Goal: Information Seeking & Learning: Learn about a topic

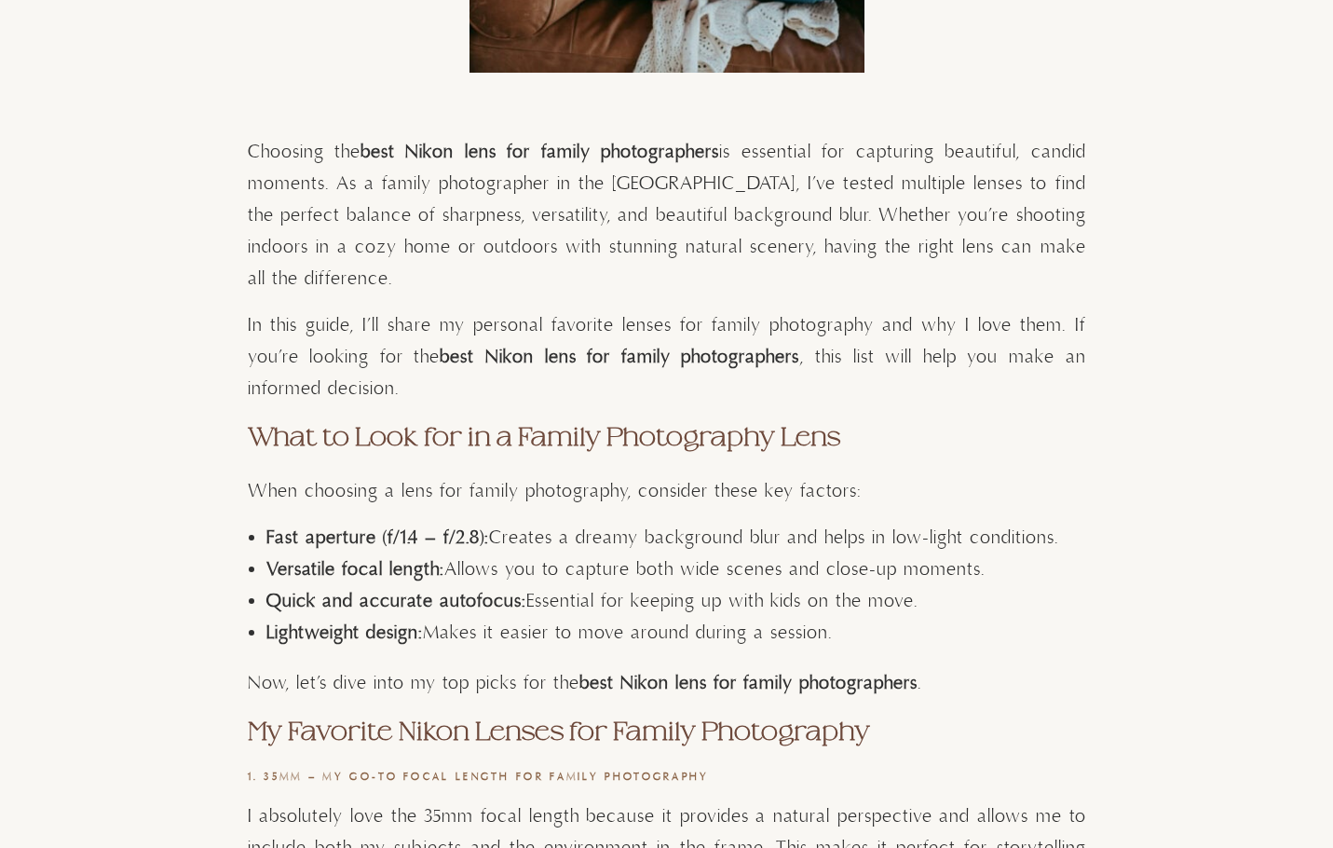
scroll to position [1025, 0]
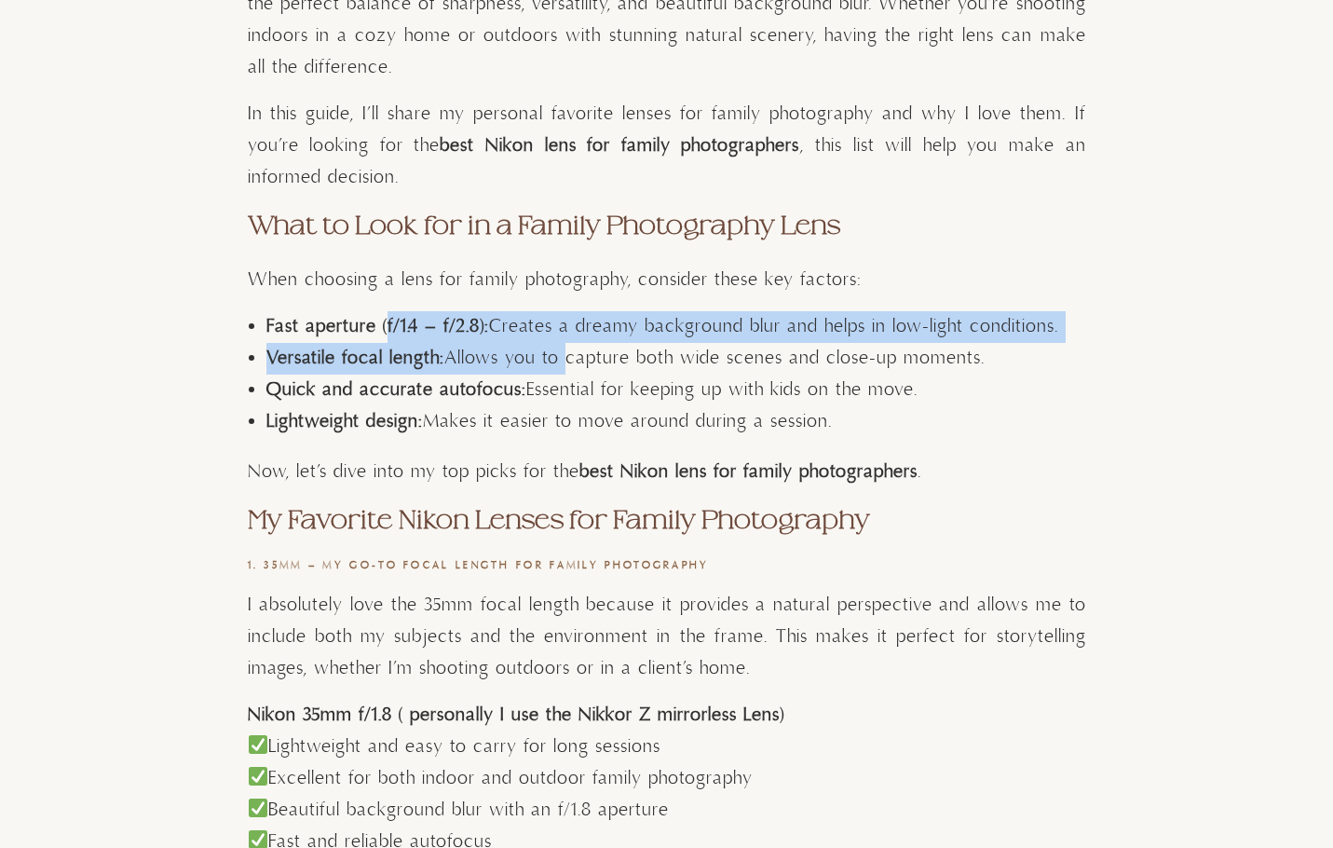
drag, startPoint x: 386, startPoint y: 327, endPoint x: 556, endPoint y: 347, distance: 171.6
click at [556, 347] on ul "Fast aperture (f/1.4 – f/2.8): Creates a dreamy background blur and helps in lo…" at bounding box center [676, 374] width 820 height 127
click at [377, 354] on strong "Versatile focal length:" at bounding box center [355, 358] width 178 height 23
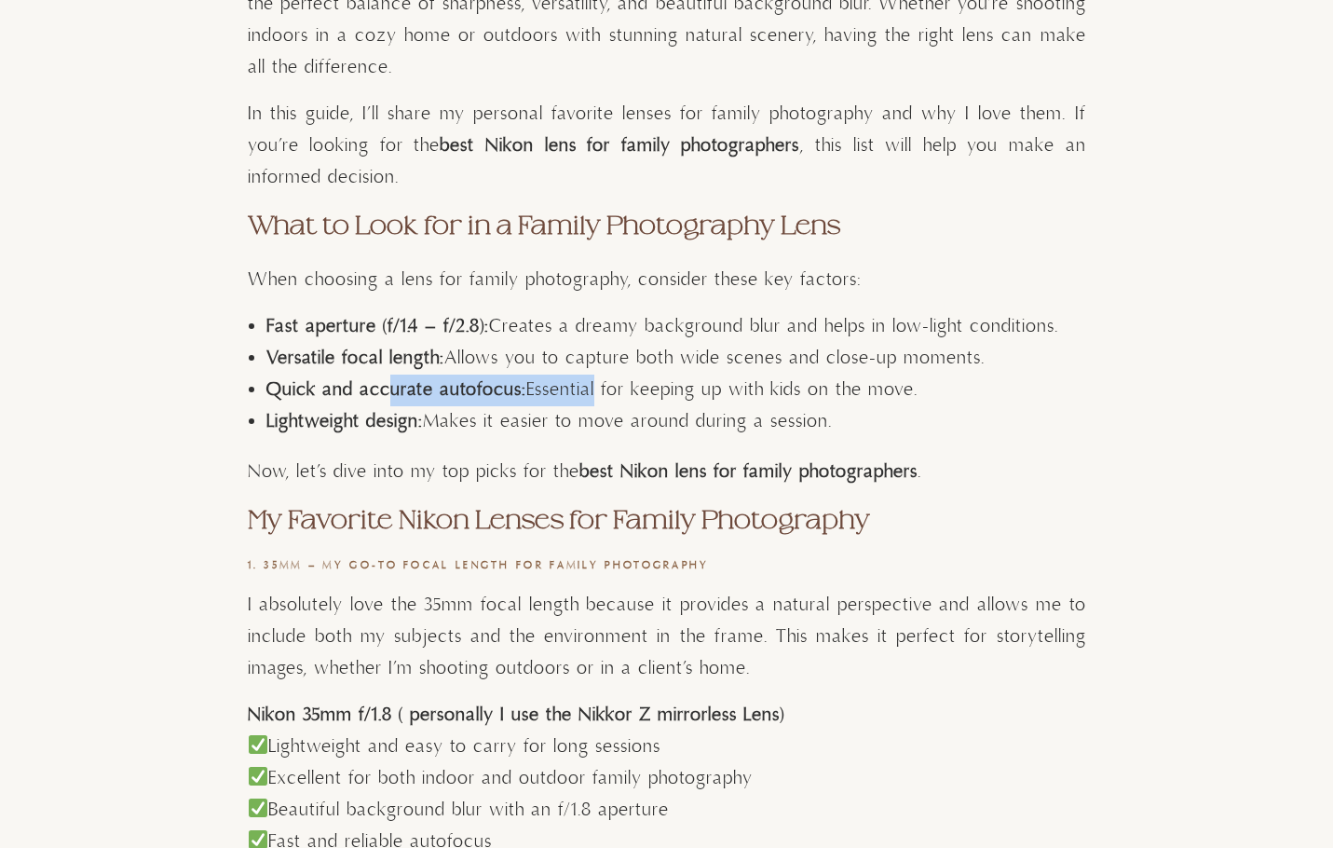
drag, startPoint x: 383, startPoint y: 384, endPoint x: 589, endPoint y: 393, distance: 206.1
click at [589, 393] on li "Quick and accurate autofocus: Essential for keeping up with kids on the move." at bounding box center [676, 391] width 820 height 32
drag, startPoint x: 391, startPoint y: 417, endPoint x: 562, endPoint y: 424, distance: 170.6
click at [562, 424] on li "Lightweight design: Makes it easier to move around during a session." at bounding box center [676, 422] width 820 height 32
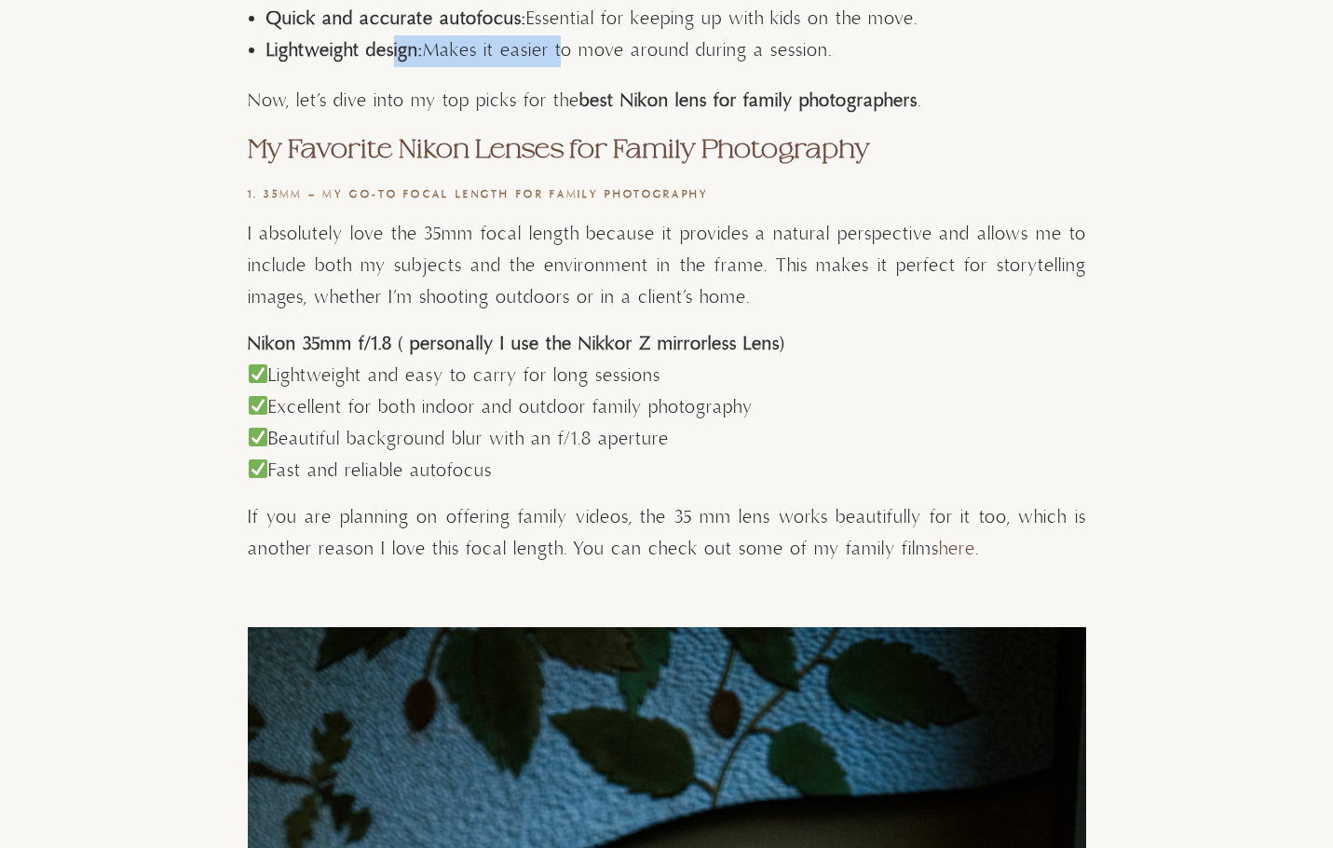
scroll to position [1398, 0]
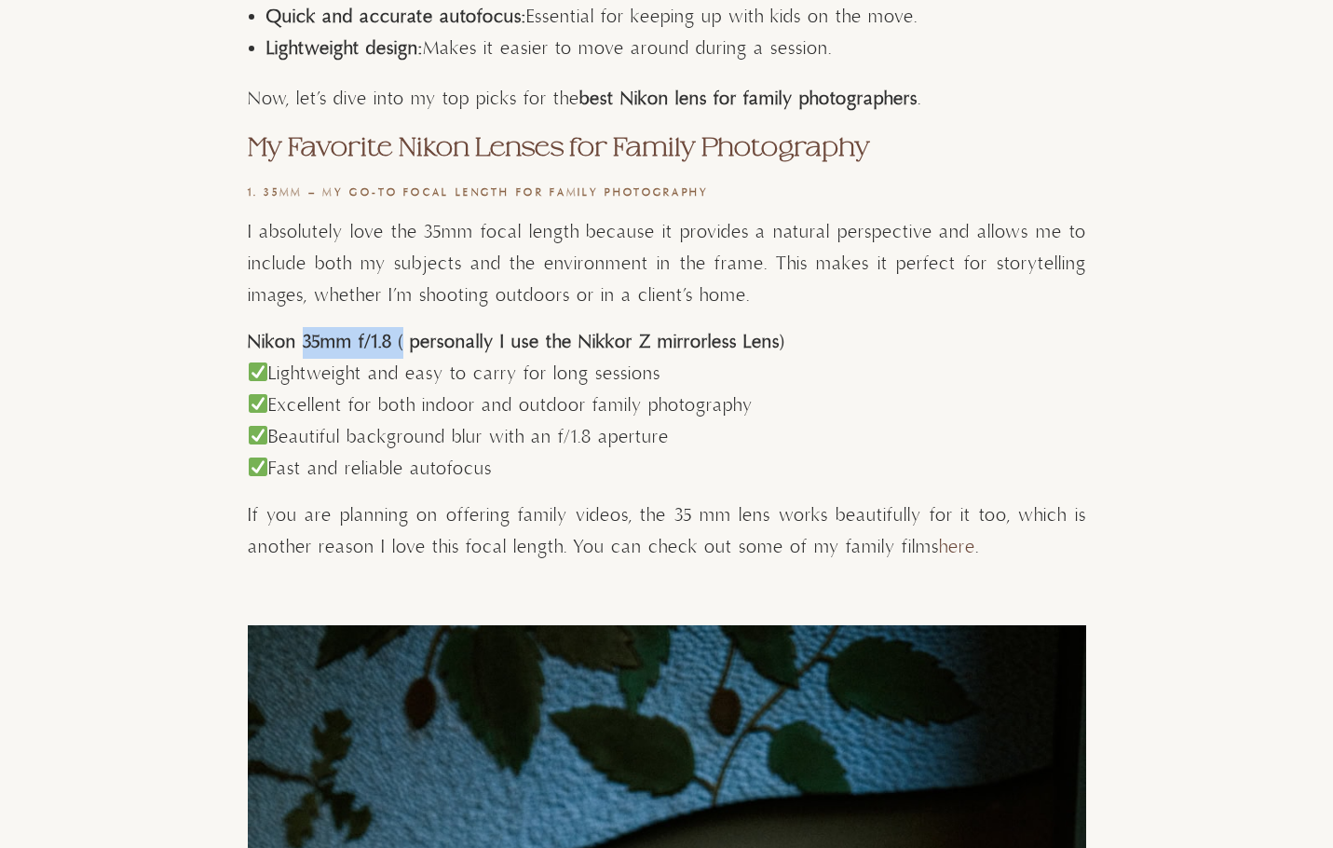
drag, startPoint x: 299, startPoint y: 337, endPoint x: 402, endPoint y: 341, distance: 102.6
click at [402, 341] on strong "Nikon 35mm f/1.8 ( personally I use the Nikkor Z mirrorless Lens)" at bounding box center [516, 342] width 537 height 23
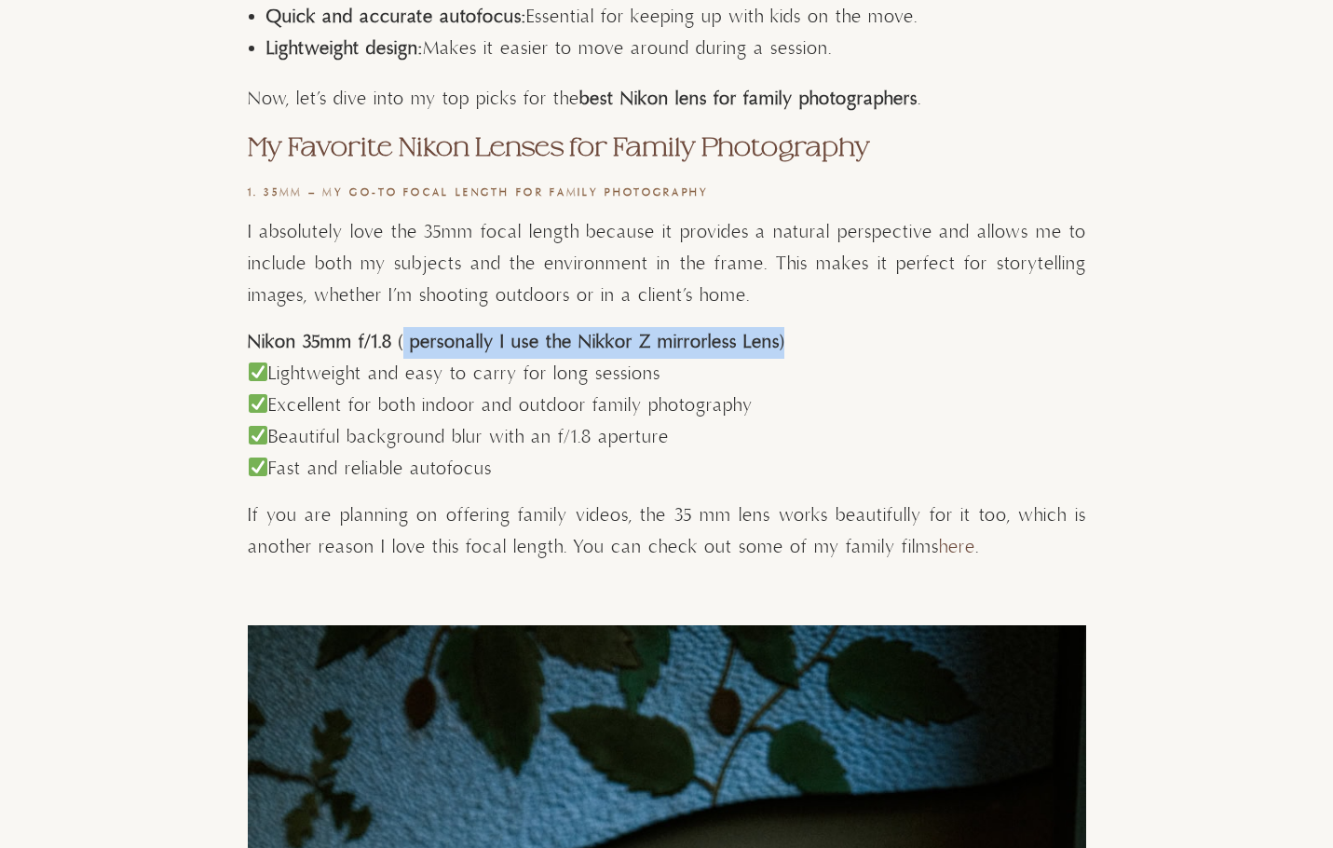
drag, startPoint x: 784, startPoint y: 338, endPoint x: 402, endPoint y: 326, distance: 382.2
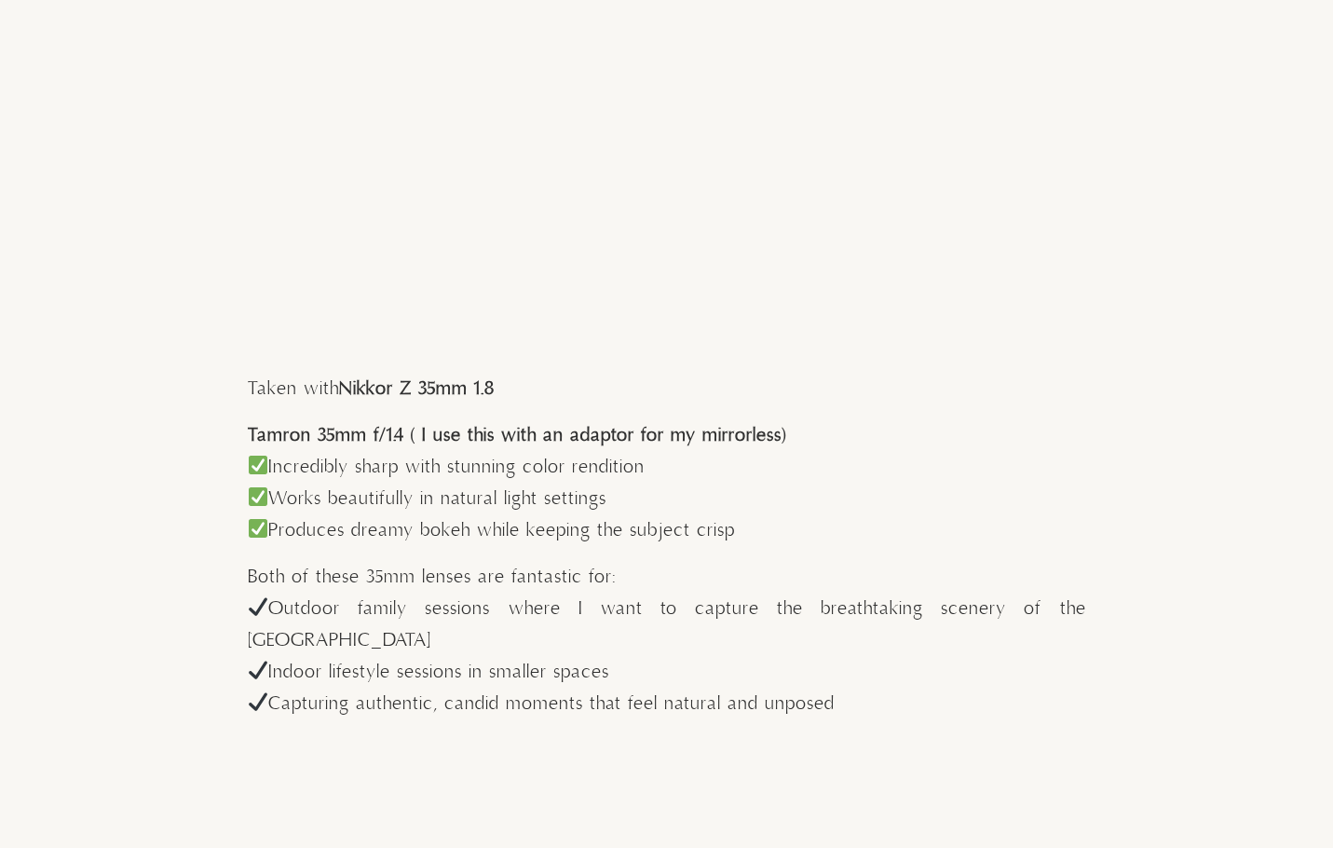
scroll to position [4379, 0]
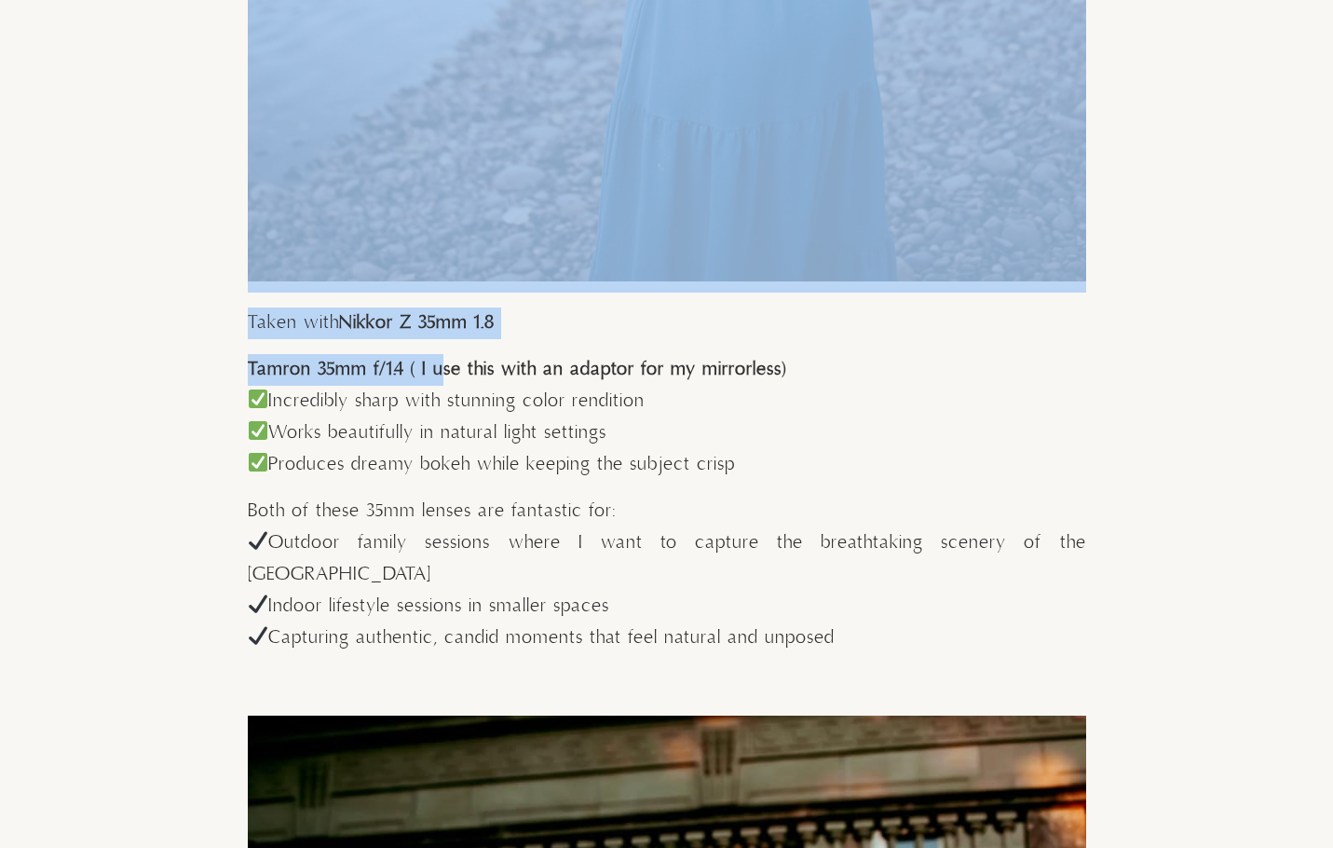
drag, startPoint x: 244, startPoint y: 363, endPoint x: 433, endPoint y: 377, distance: 189.7
click at [403, 375] on strong "Tamron 35mm f/1.4 ( I use this with an adaptor for my mirrorless)" at bounding box center [517, 369] width 539 height 23
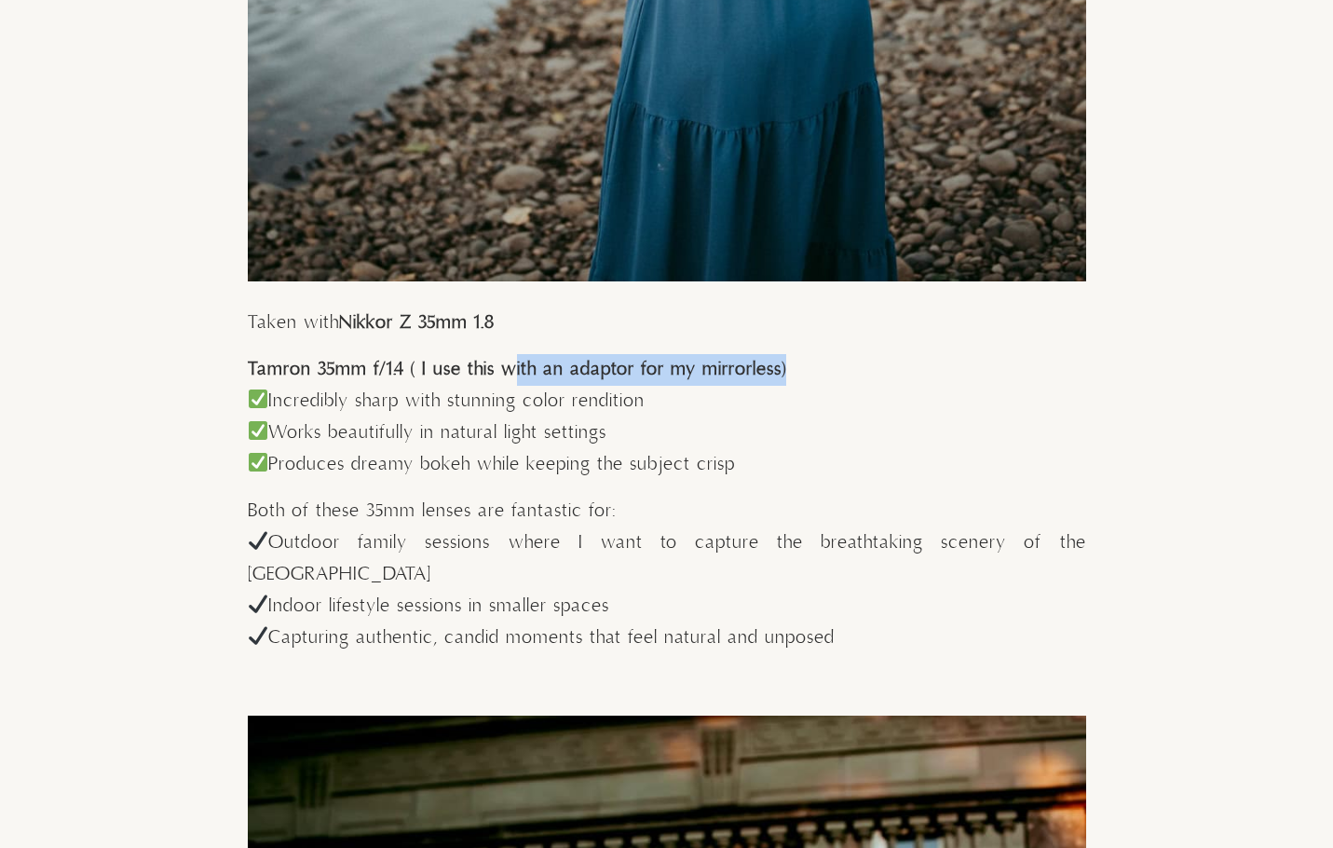
drag, startPoint x: 506, startPoint y: 374, endPoint x: 774, endPoint y: 361, distance: 268.7
click at [774, 361] on h4 "Tamron 35mm f/1.4 ( I use this with an adaptor for my mirrorless)" at bounding box center [667, 370] width 839 height 32
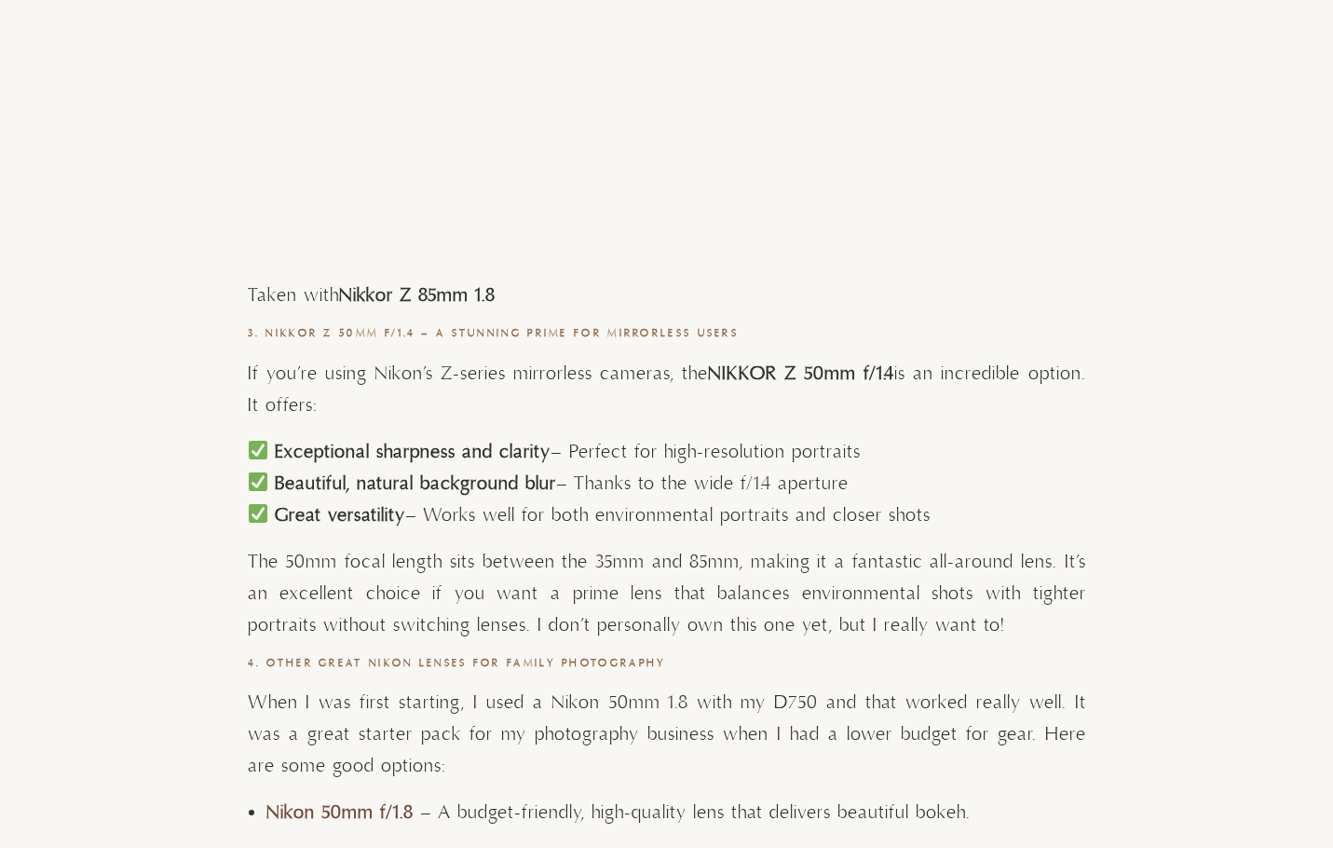
scroll to position [8385, 0]
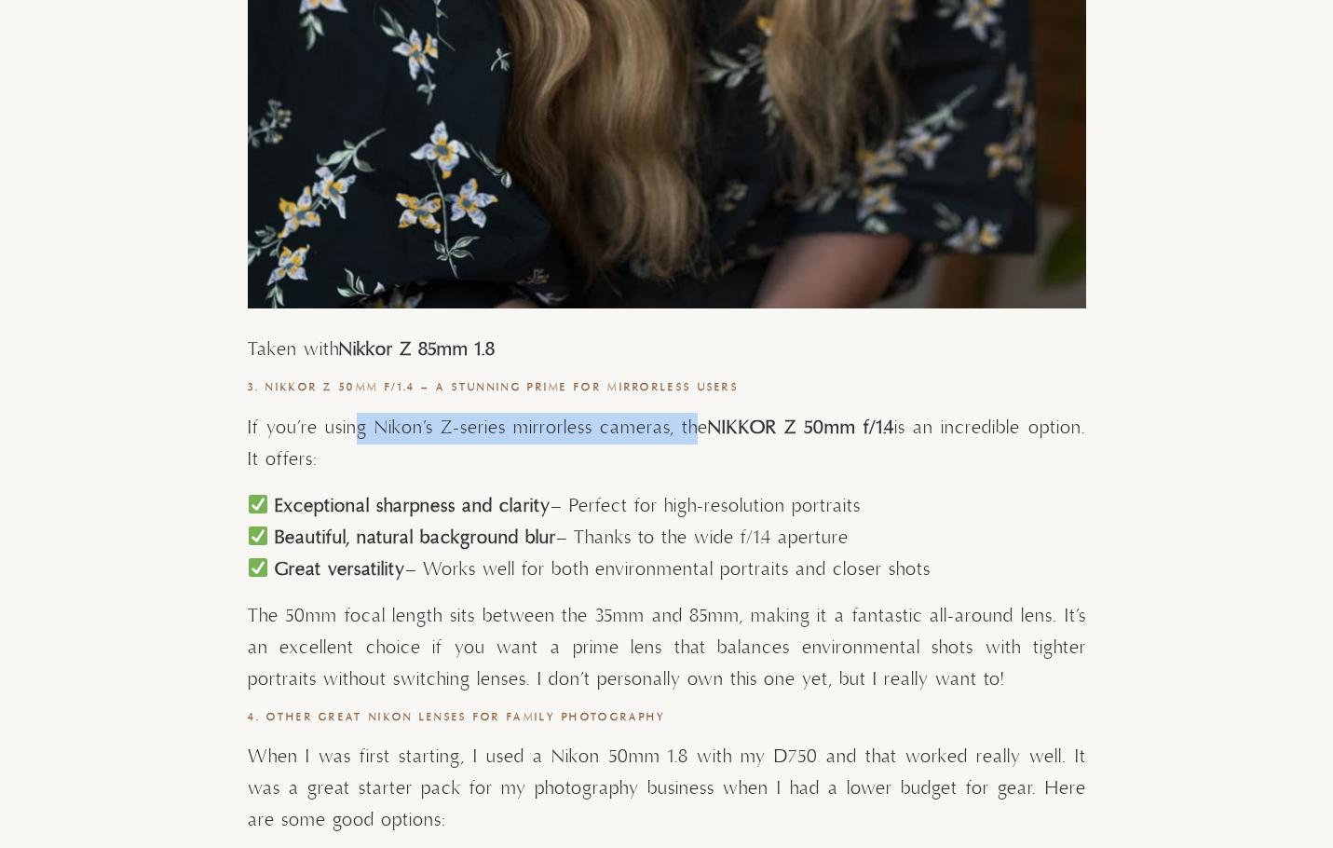
drag, startPoint x: 366, startPoint y: 419, endPoint x: 690, endPoint y: 428, distance: 324.3
click at [690, 428] on p "If you’re using Nikon’s Z-series mirrorless cameras, the NIKKOR Z 50mm f/1.4 is…" at bounding box center [667, 444] width 839 height 63
drag, startPoint x: 746, startPoint y: 430, endPoint x: 784, endPoint y: 425, distance: 37.6
click at [754, 430] on strong "NIKKOR Z 50mm f/1.4" at bounding box center [801, 427] width 186 height 23
drag, startPoint x: 794, startPoint y: 423, endPoint x: 615, endPoint y: 484, distance: 188.9
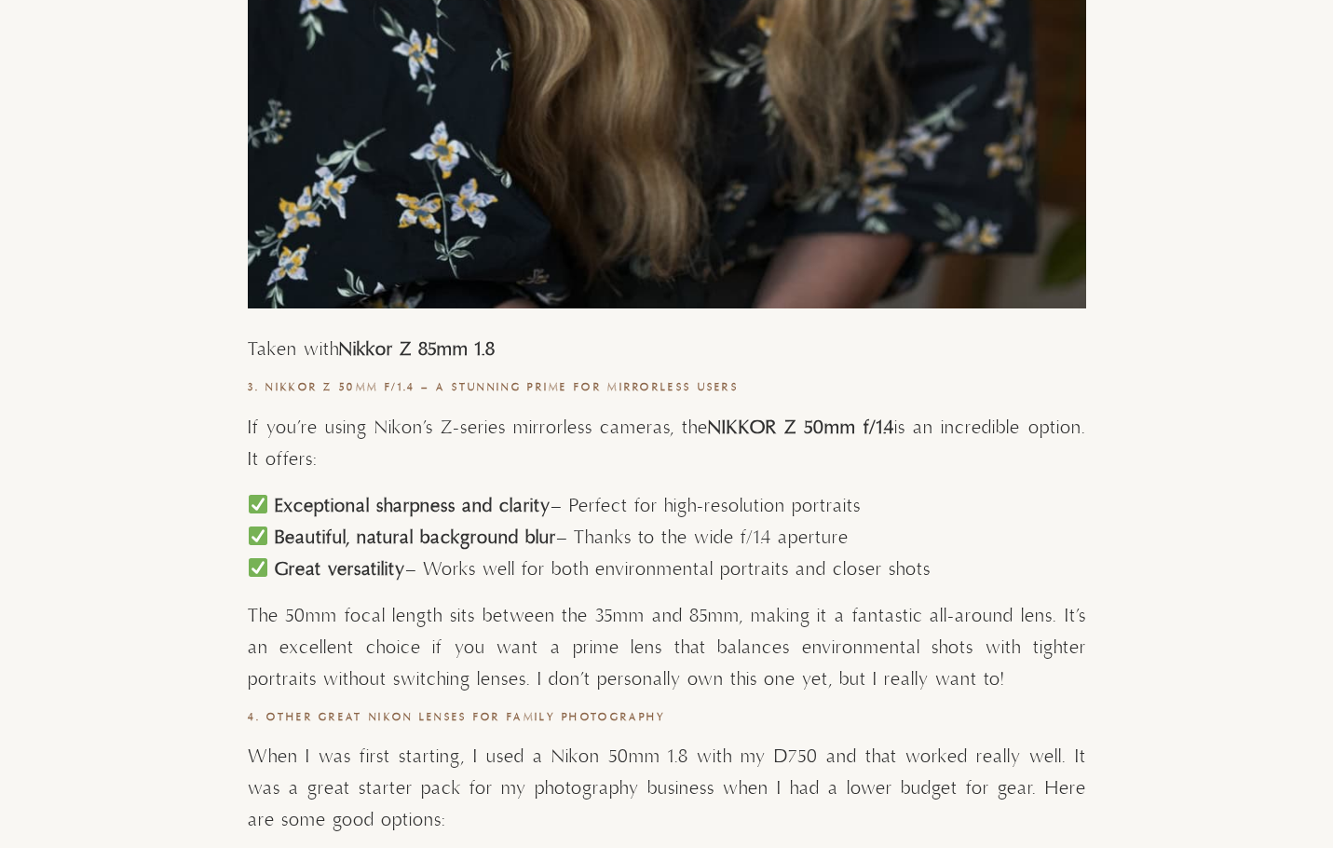
click at [928, 470] on p "If you’re using Nikon’s Z-series mirrorless cameras, the NIKKOR Z 50mm f/1.4 is…" at bounding box center [667, 444] width 839 height 63
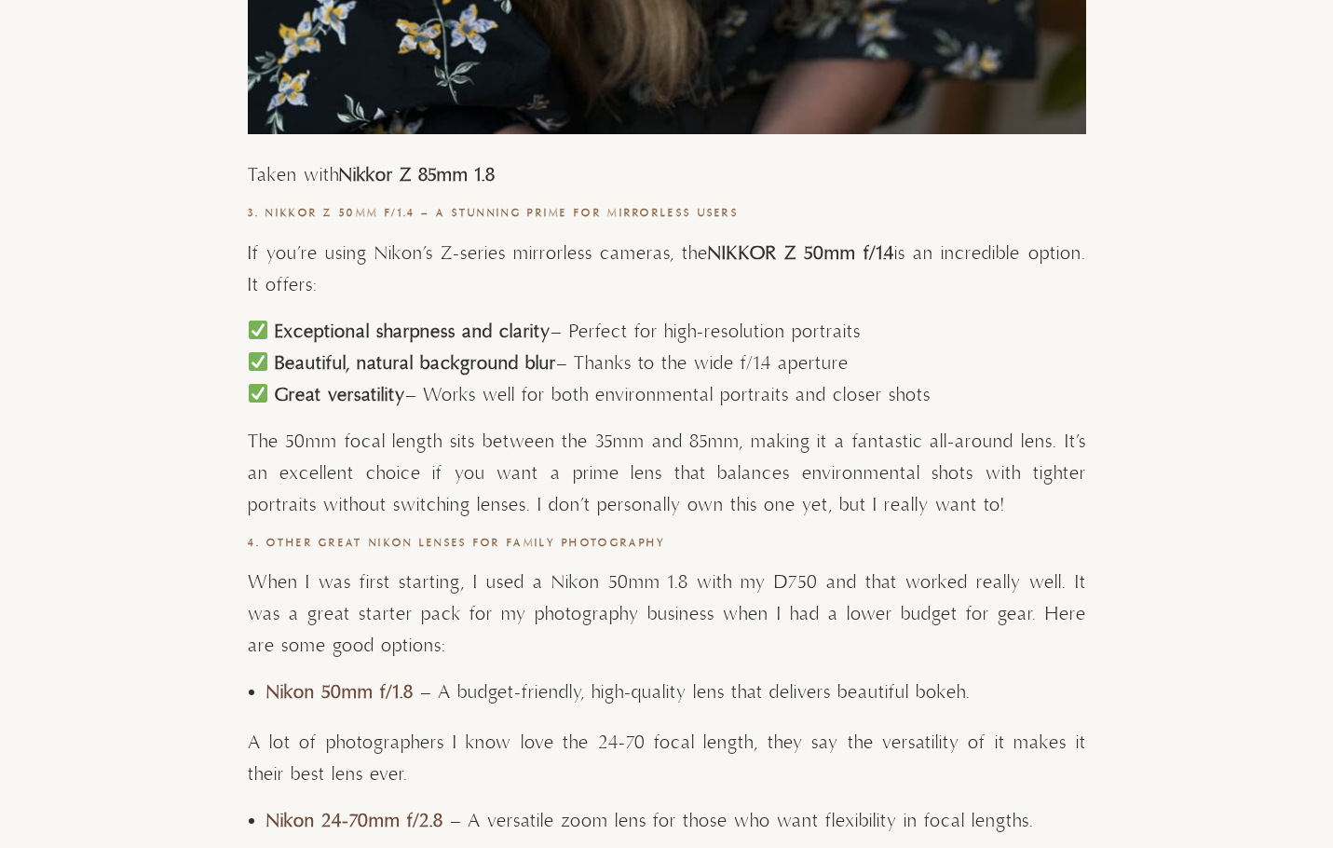
scroll to position [8572, 0]
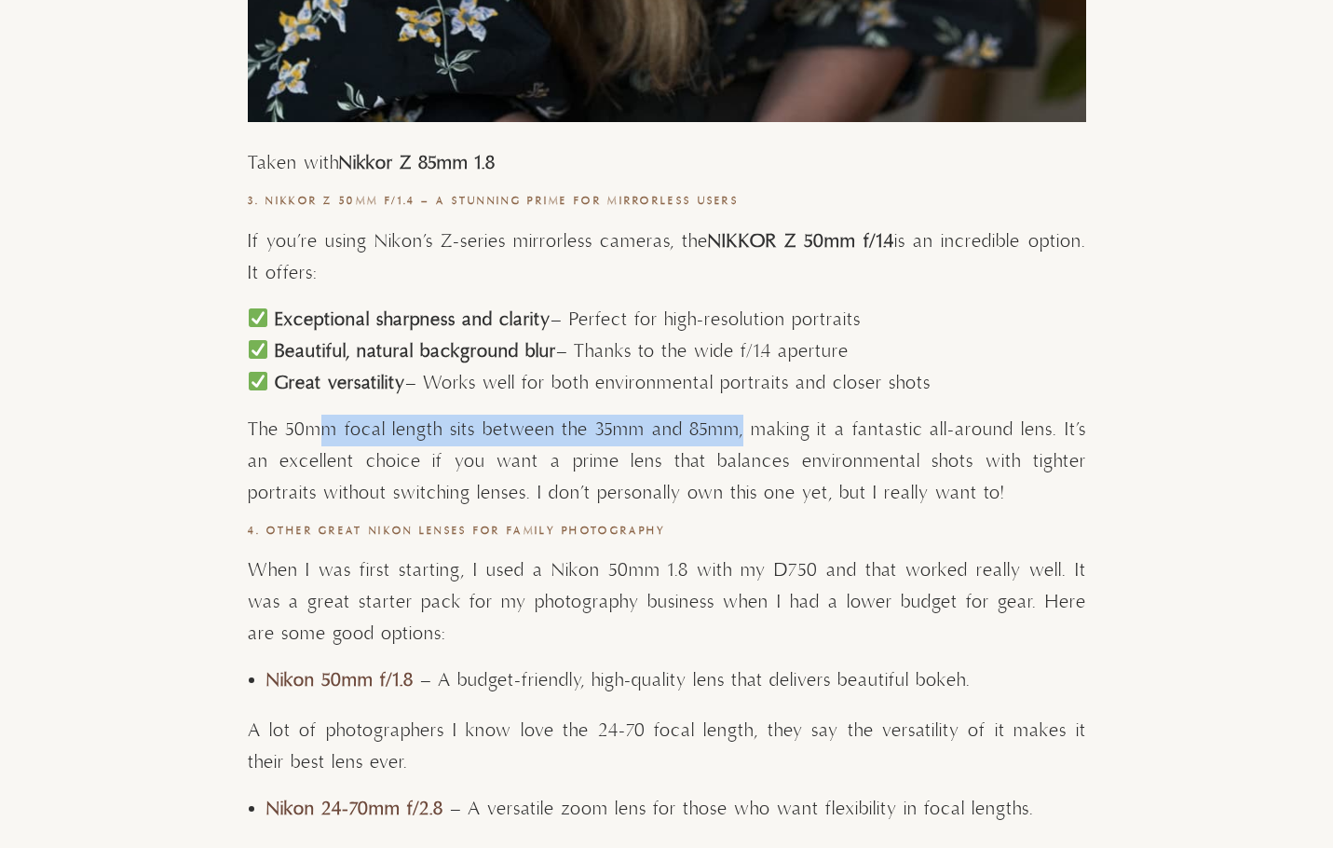
drag, startPoint x: 335, startPoint y: 440, endPoint x: 744, endPoint y: 408, distance: 410.3
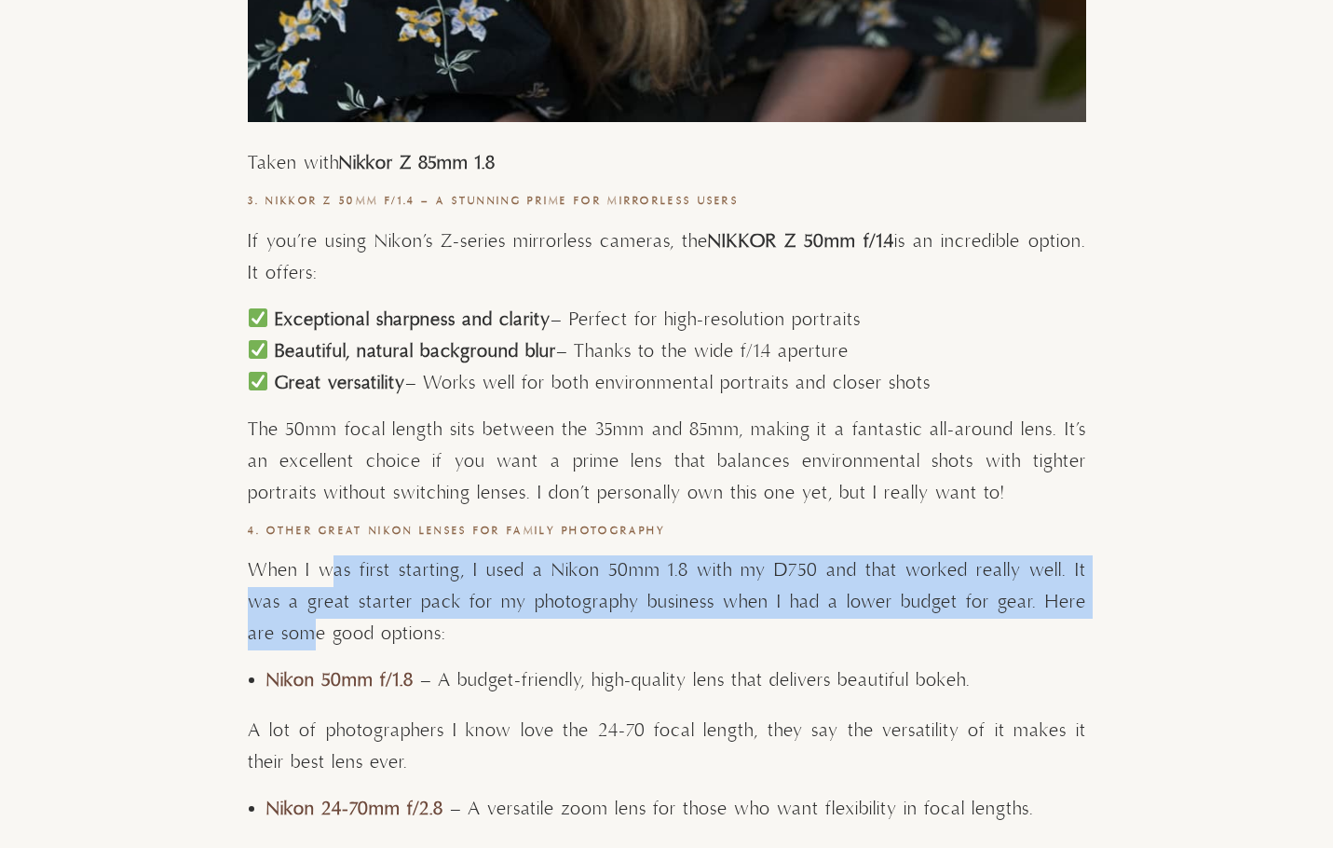
drag, startPoint x: 324, startPoint y: 571, endPoint x: 1079, endPoint y: 594, distance: 755.1
click at [1079, 594] on p "When I was first starting, I used a Nikon 50mm 1.8 with my D750 and that worked…" at bounding box center [667, 602] width 839 height 95
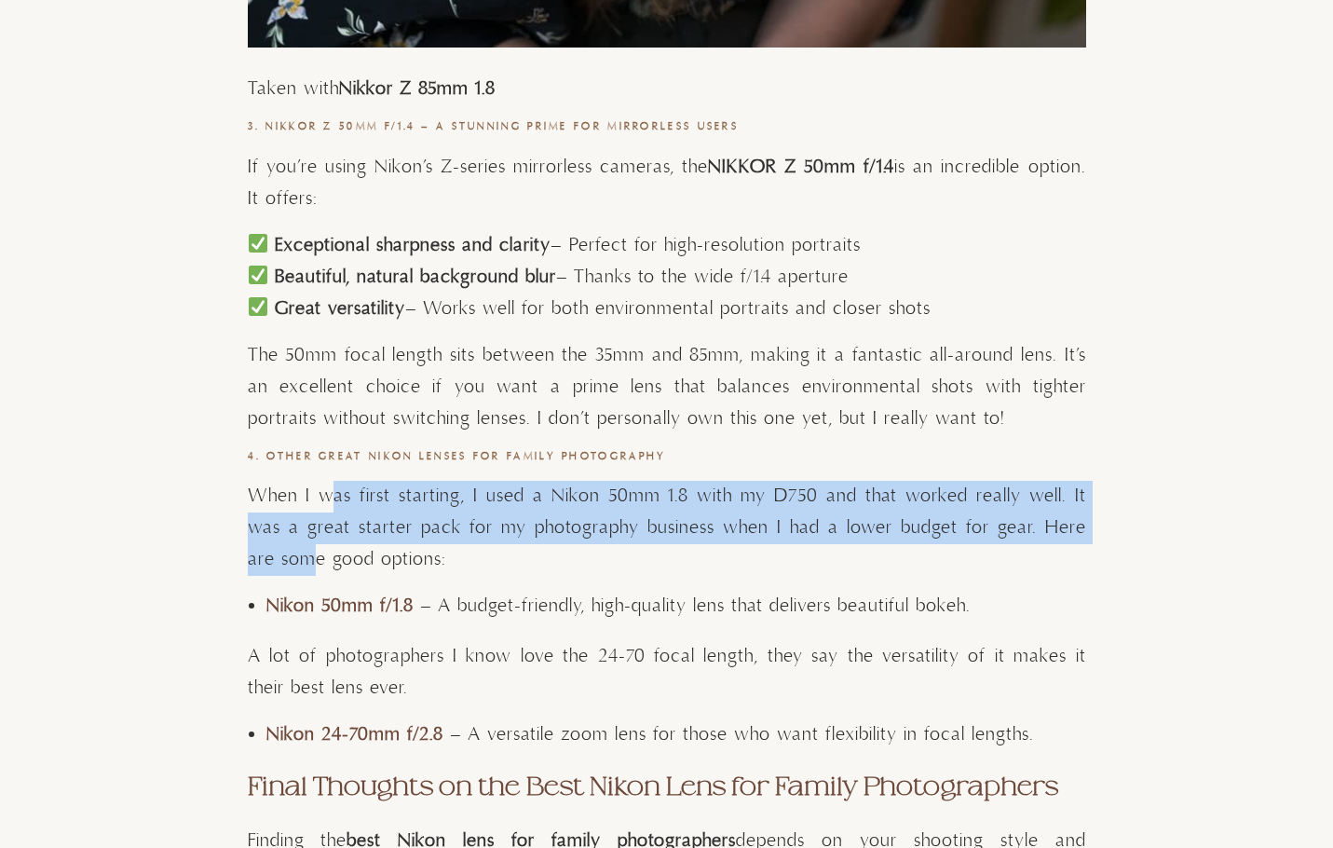
scroll to position [8758, 0]
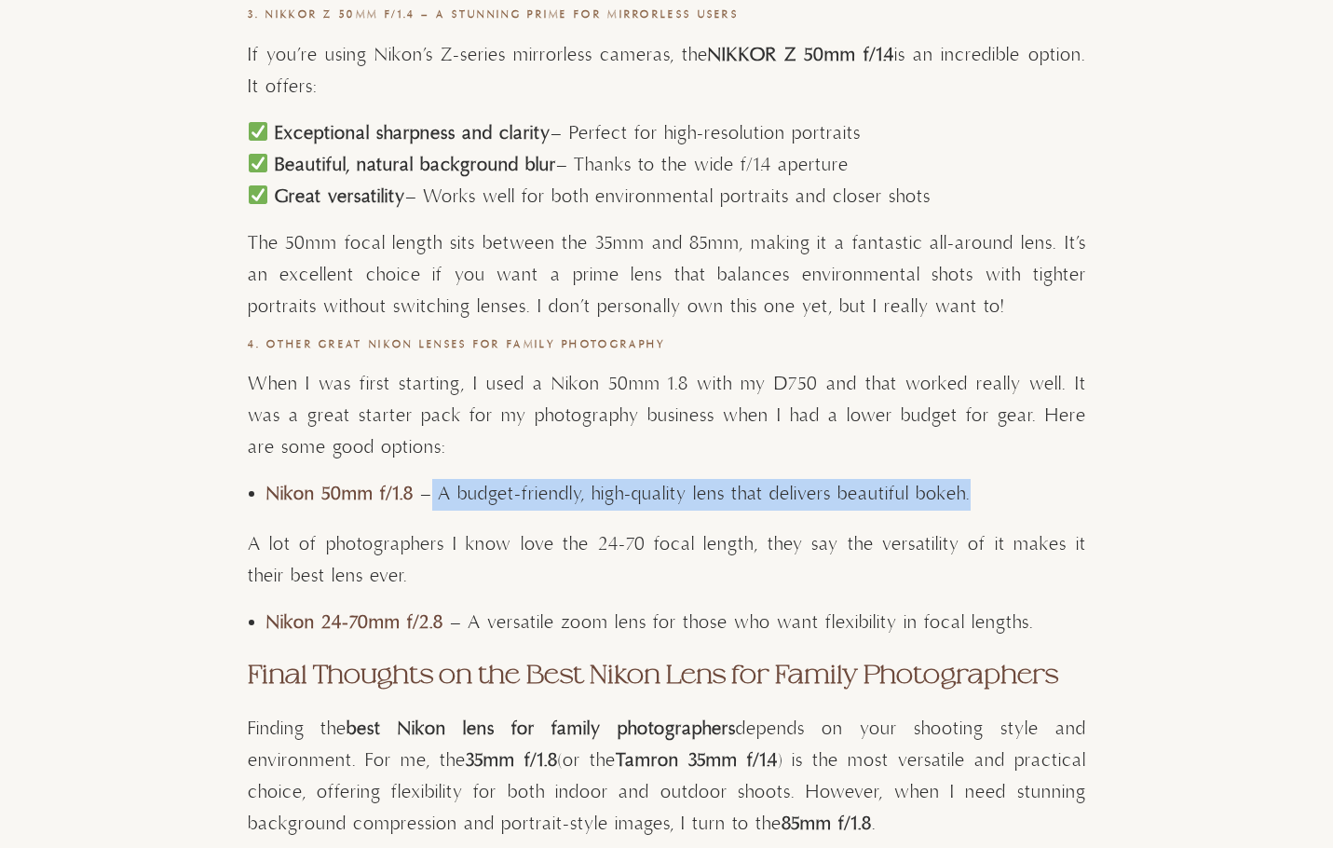
drag, startPoint x: 430, startPoint y: 497, endPoint x: 1002, endPoint y: 507, distance: 571.2
click at [1002, 507] on li "Nikon 50mm f/1.8 – A budget-friendly, high-quality lens that delivers beautiful…" at bounding box center [676, 495] width 820 height 32
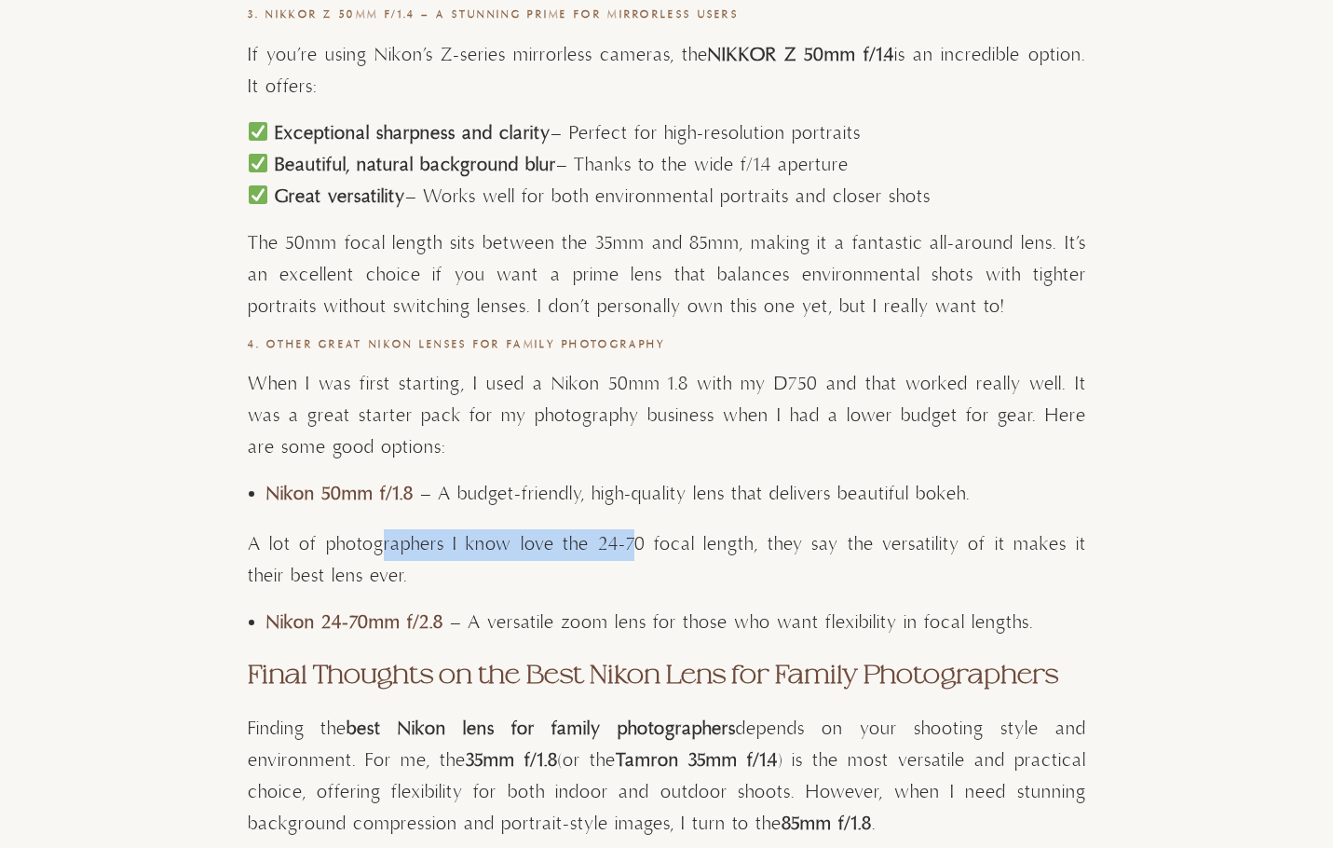
drag, startPoint x: 377, startPoint y: 548, endPoint x: 617, endPoint y: 538, distance: 239.7
click at [617, 538] on p "A lot of photographers I know love the 24-70 focal length, they say the versati…" at bounding box center [667, 560] width 839 height 63
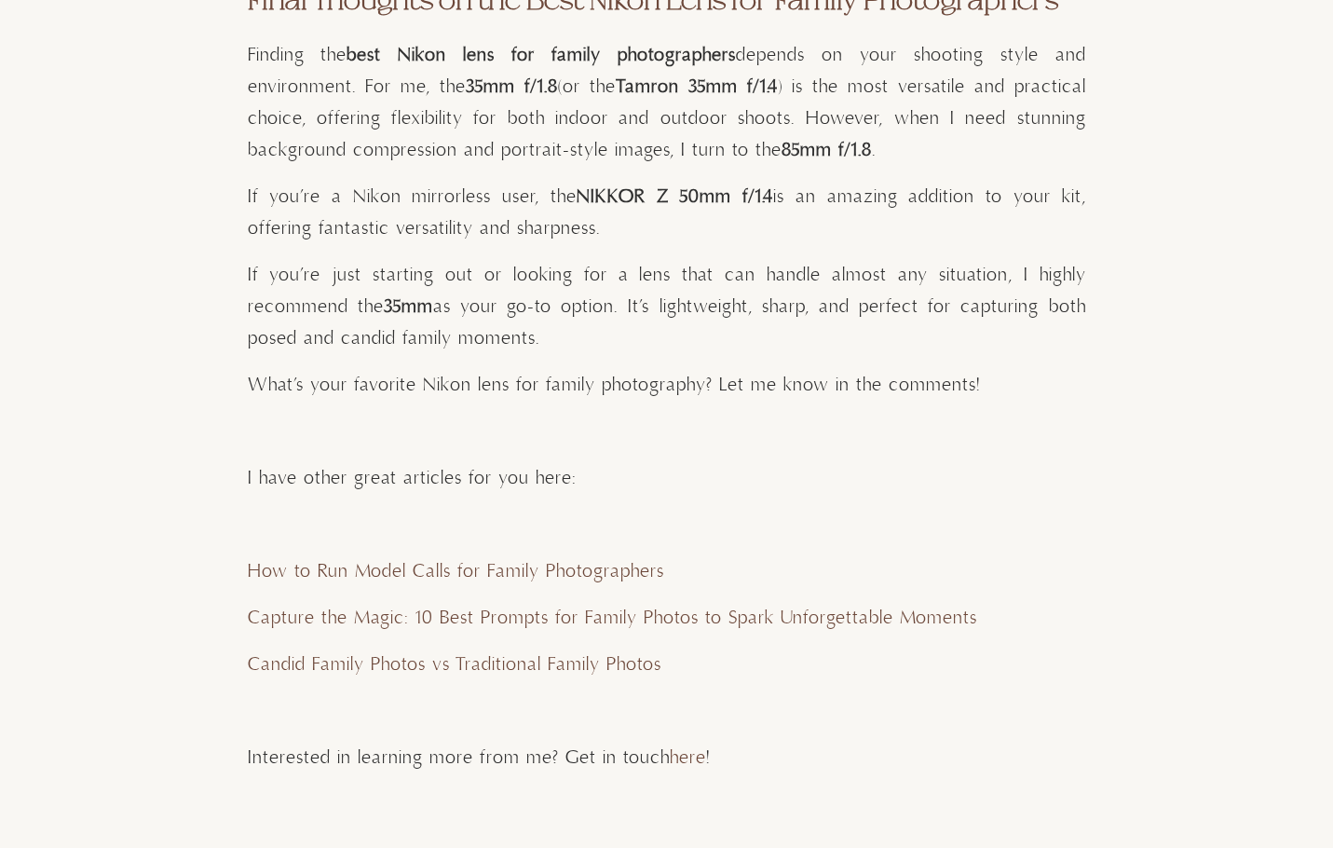
scroll to position [9504, 0]
